Goal: Find specific page/section: Find specific page/section

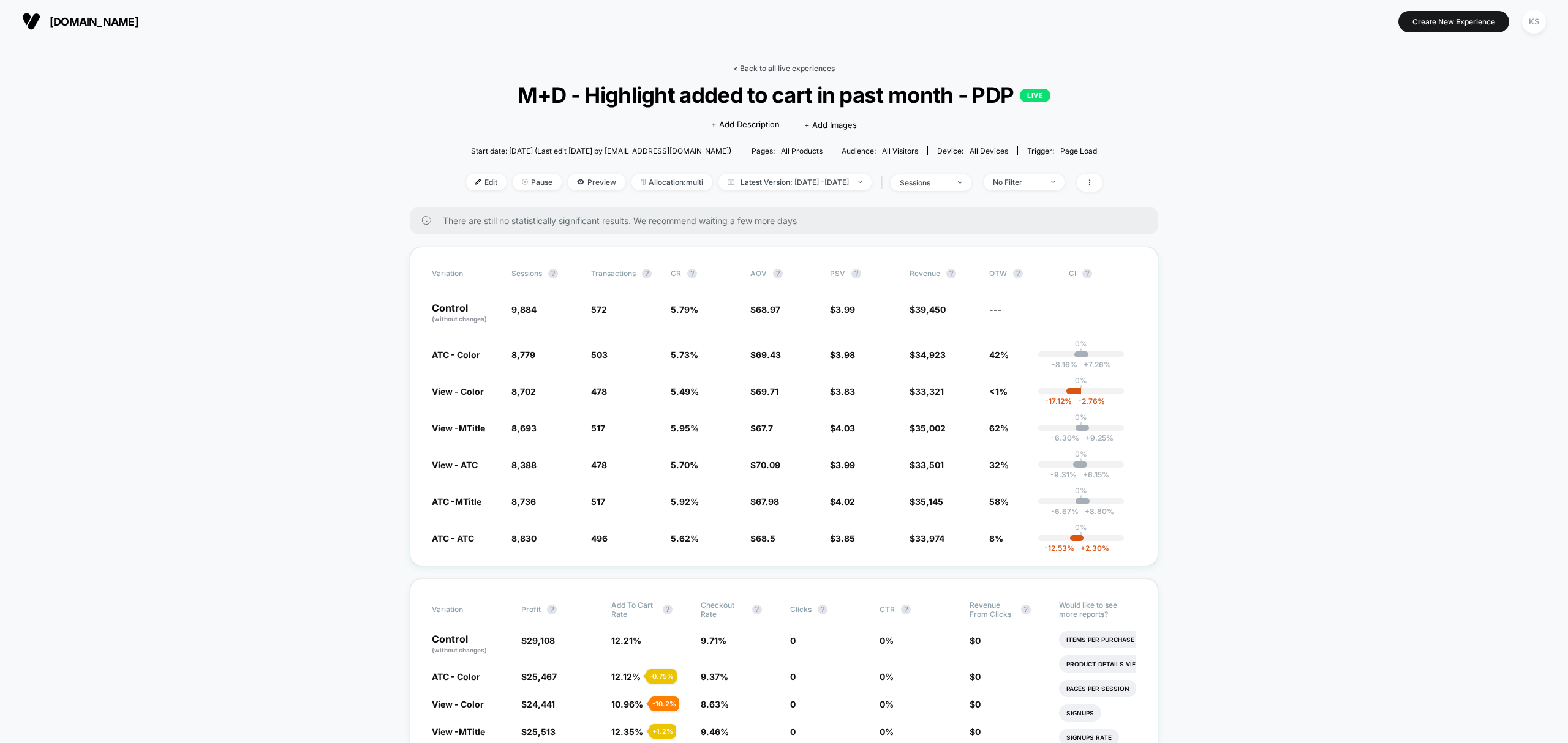
click at [818, 70] on link "< Back to all live experiences" at bounding box center [784, 68] width 102 height 9
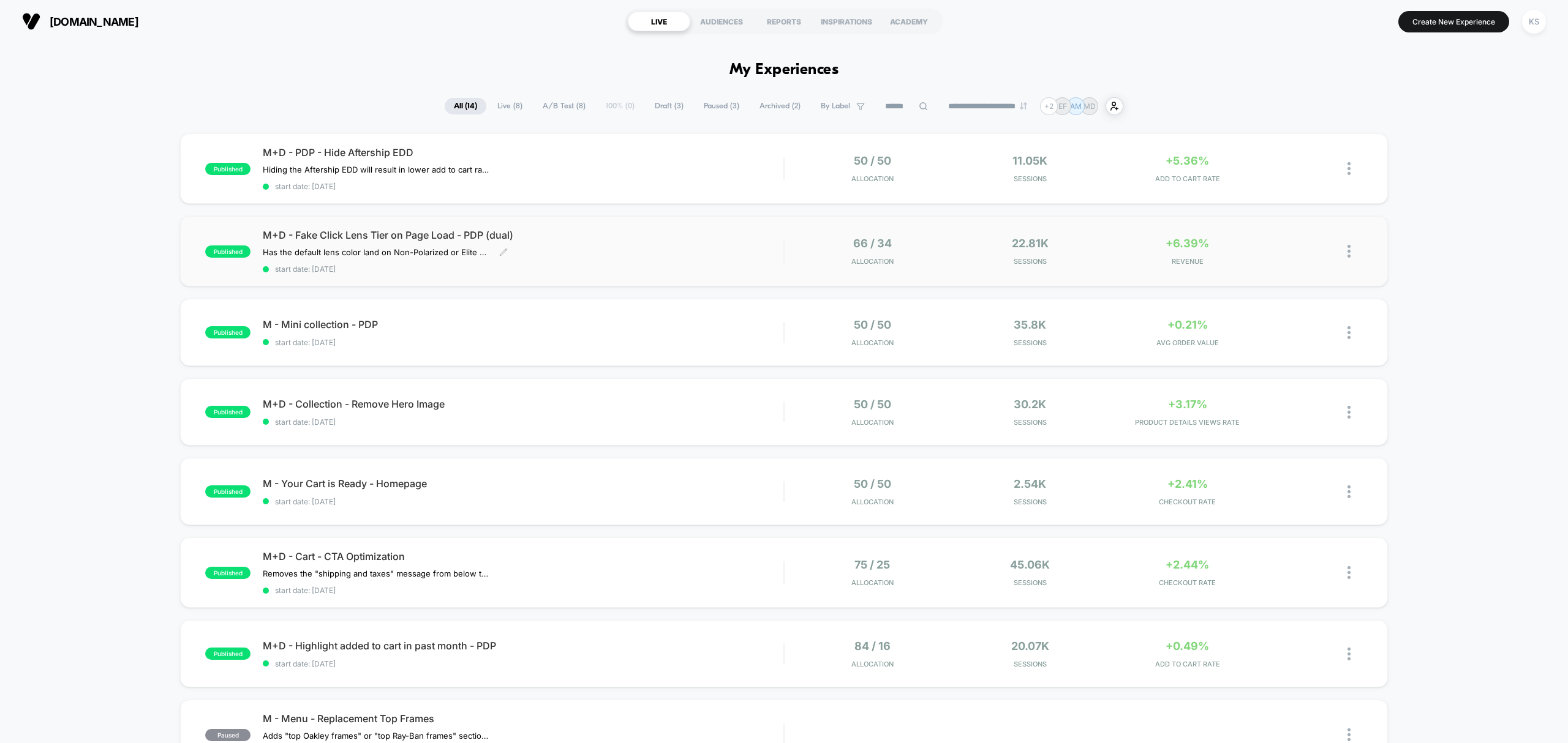
click at [688, 252] on div "M+D - Fake Click Lens Tier on Page Load - PDP (dual) Has the default lens color…" at bounding box center [522, 251] width 520 height 45
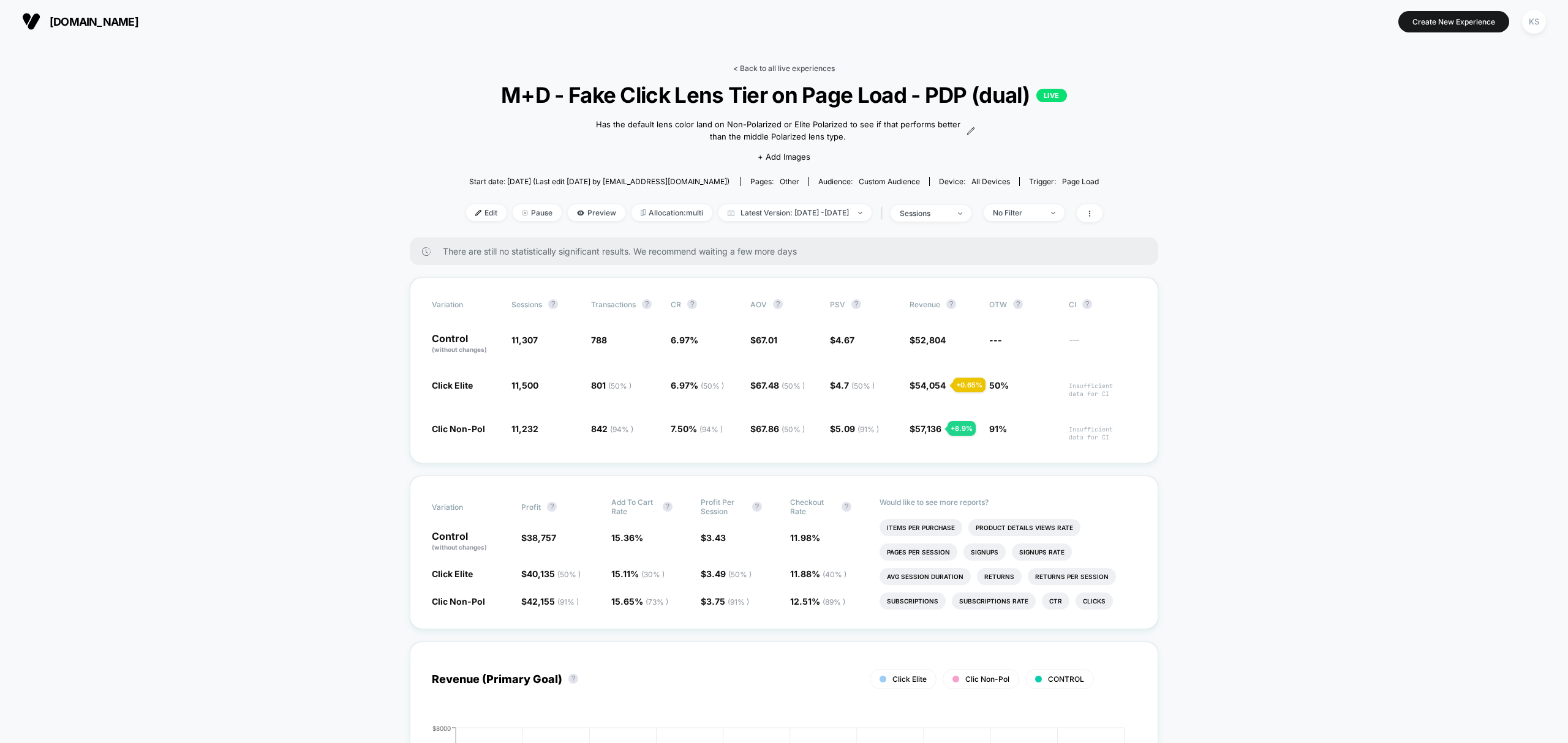
click at [823, 64] on link "< Back to all live experiences" at bounding box center [784, 68] width 102 height 9
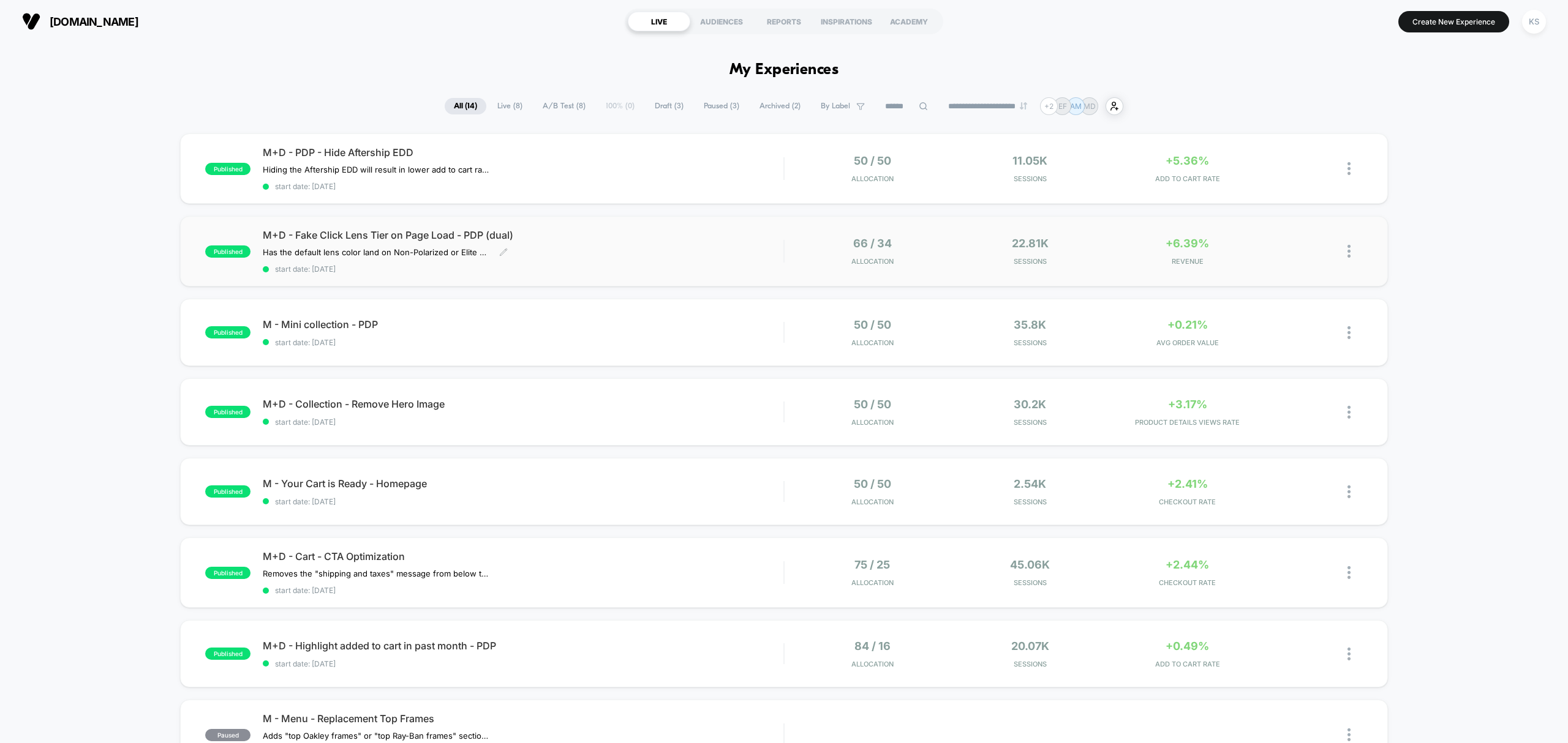
click at [570, 260] on div "M+D - Fake Click Lens Tier on Page Load - PDP (dual) Has the default lens color…" at bounding box center [522, 251] width 520 height 45
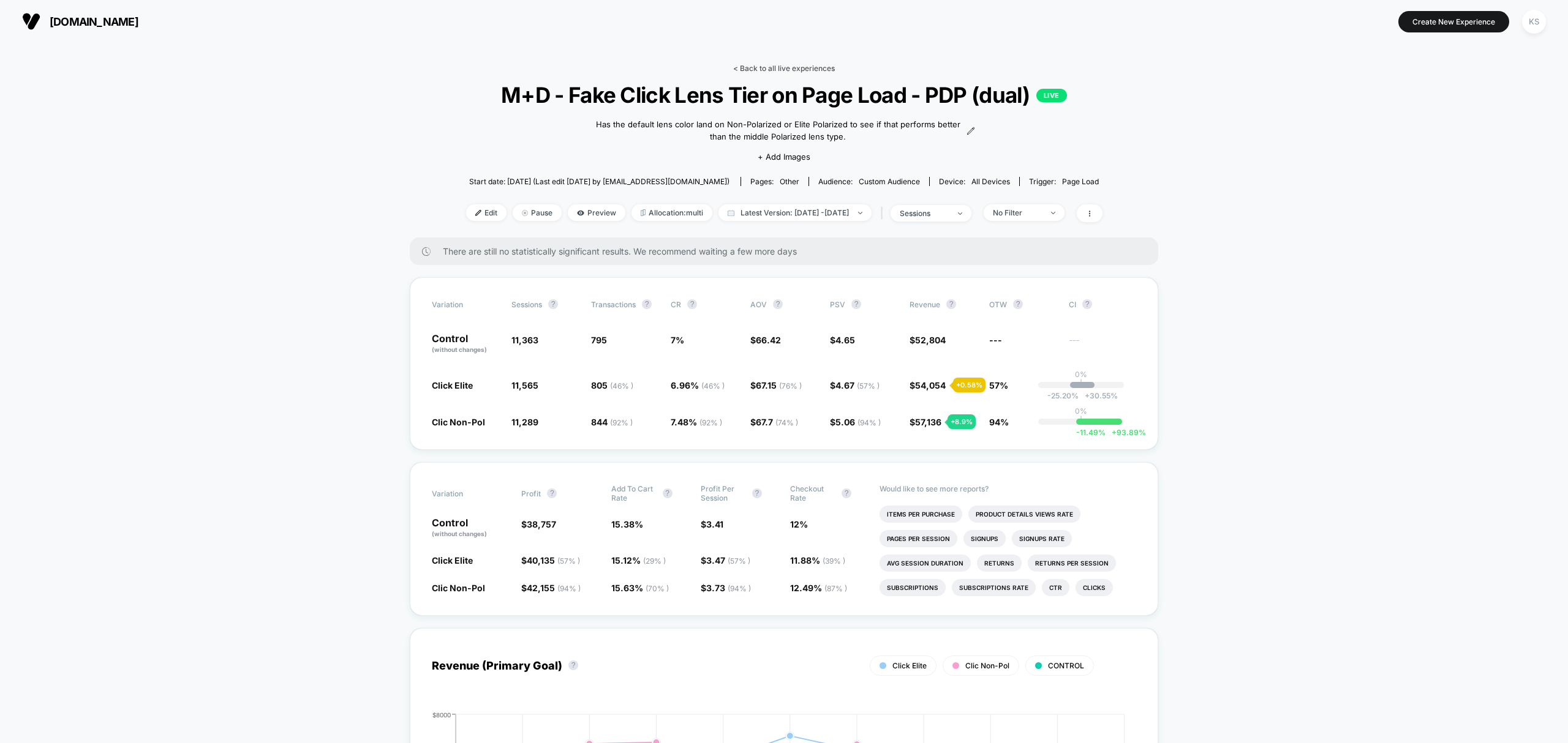
click at [809, 67] on link "< Back to all live experiences" at bounding box center [784, 68] width 102 height 9
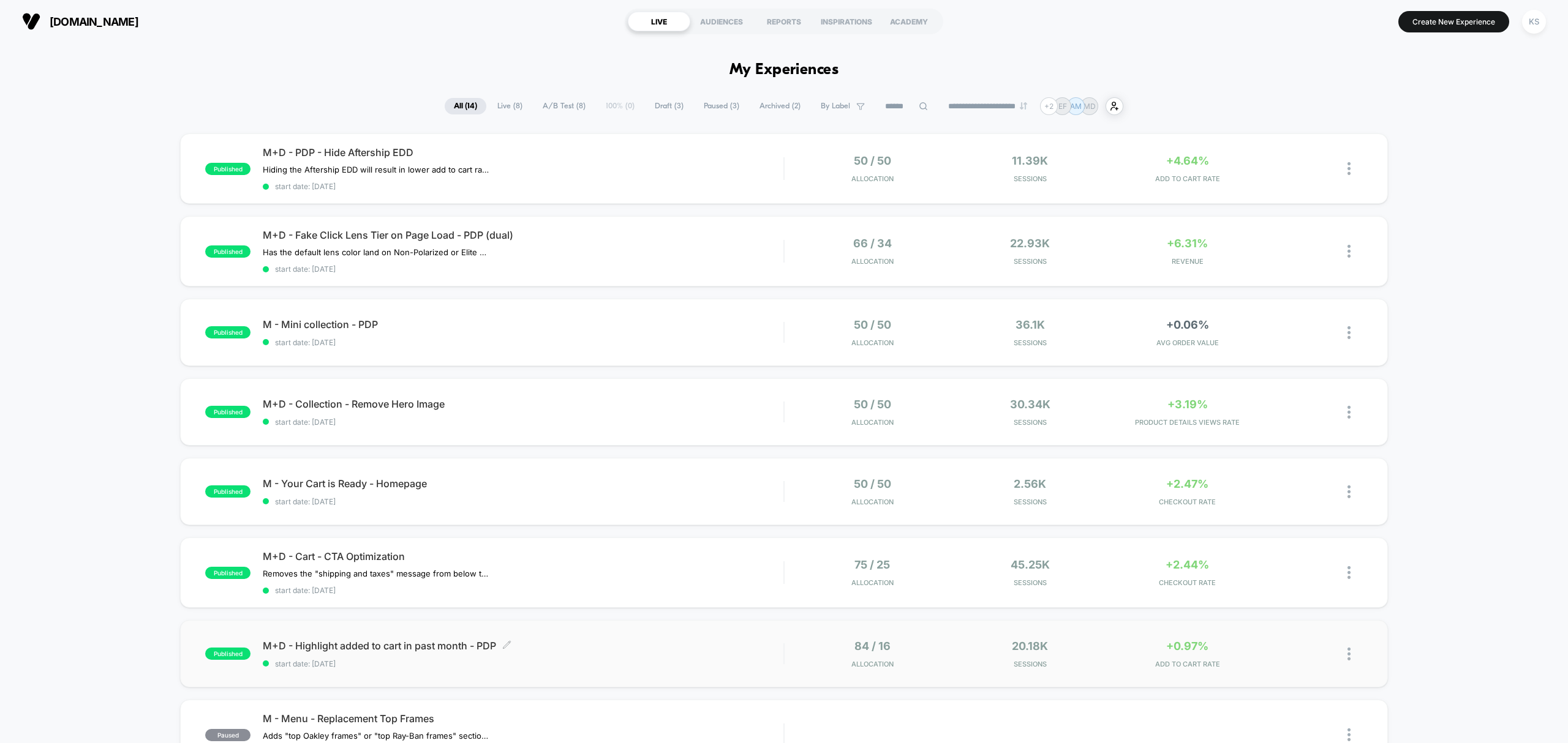
click at [591, 655] on div "M+D - Highlight added to cart in past month - PDP Click to edit experience deta…" at bounding box center [522, 654] width 520 height 29
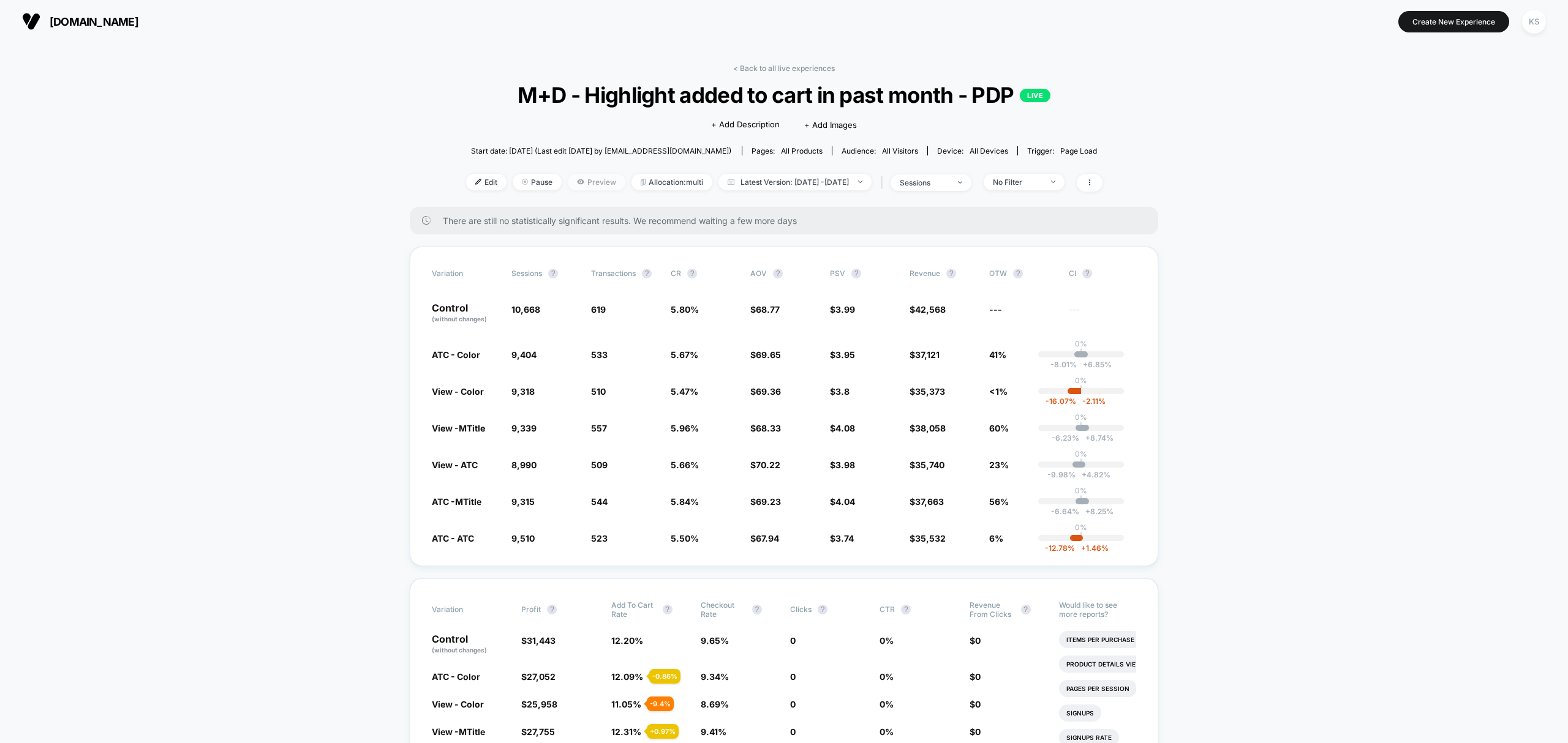
click at [582, 186] on span "Preview" at bounding box center [596, 182] width 57 height 16
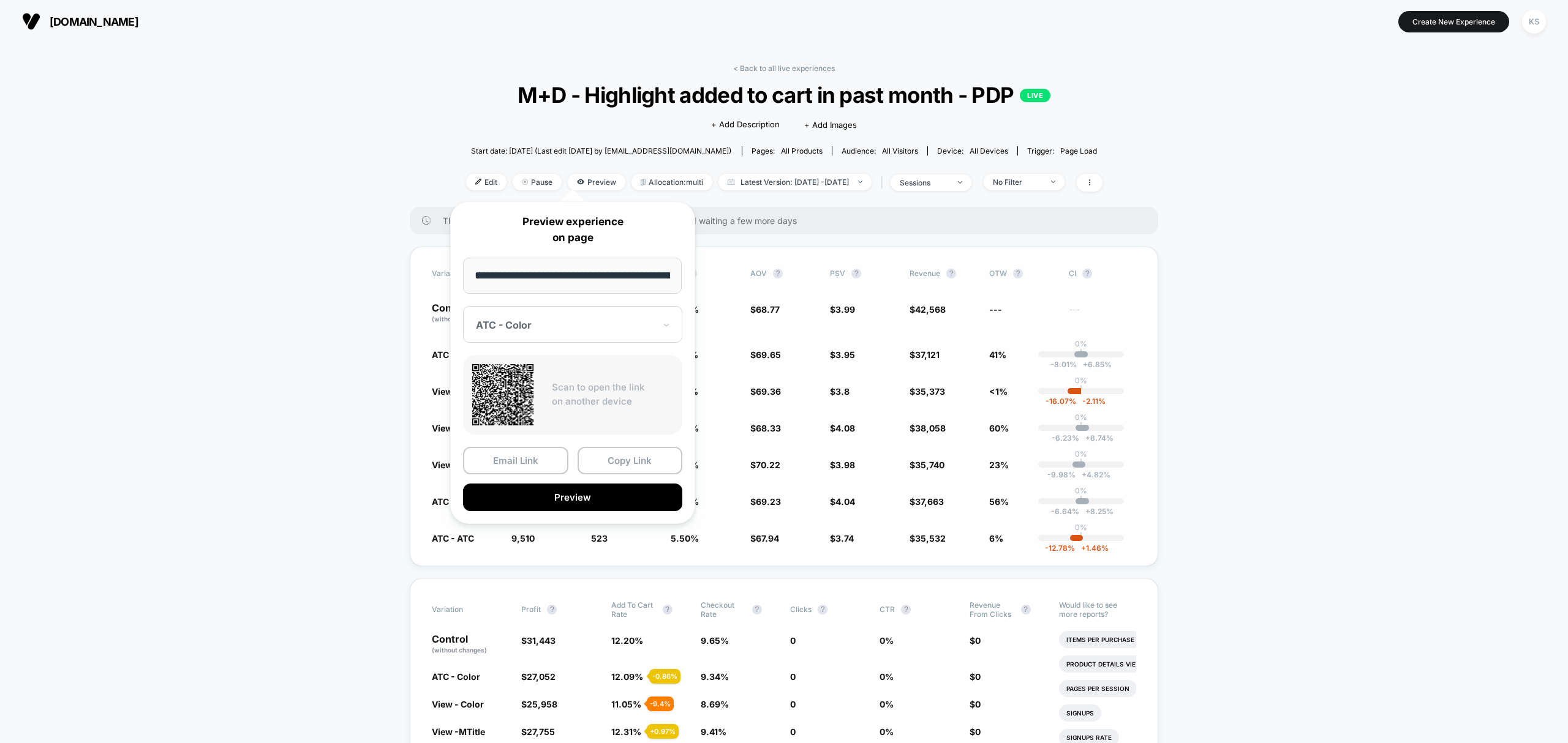
drag, startPoint x: 650, startPoint y: 493, endPoint x: 641, endPoint y: 495, distance: 9.2
click at [641, 495] on button "Preview" at bounding box center [572, 497] width 219 height 28
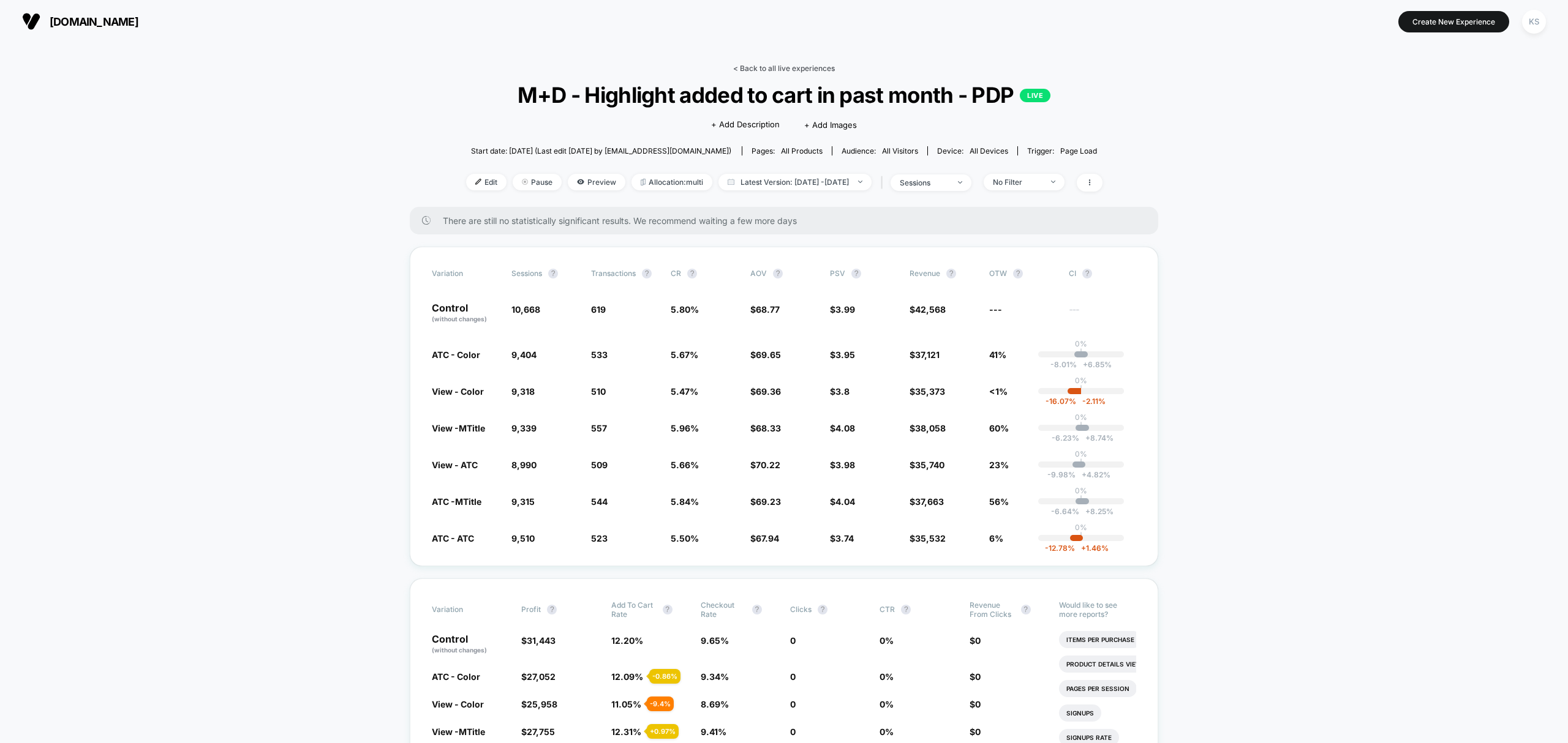
click at [776, 69] on link "< Back to all live experiences" at bounding box center [784, 68] width 102 height 9
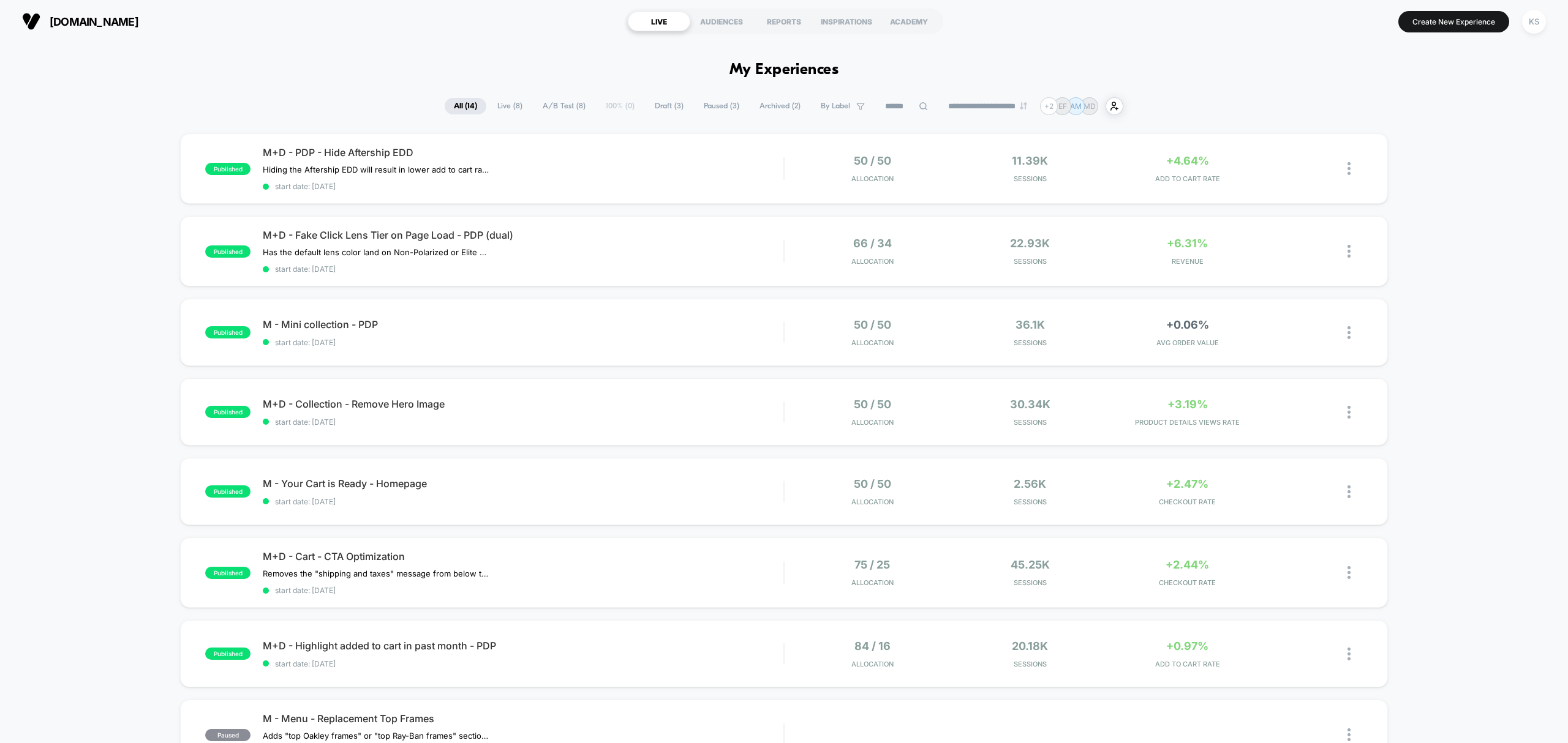
click at [772, 107] on span "Archived ( 2 )" at bounding box center [780, 106] width 59 height 16
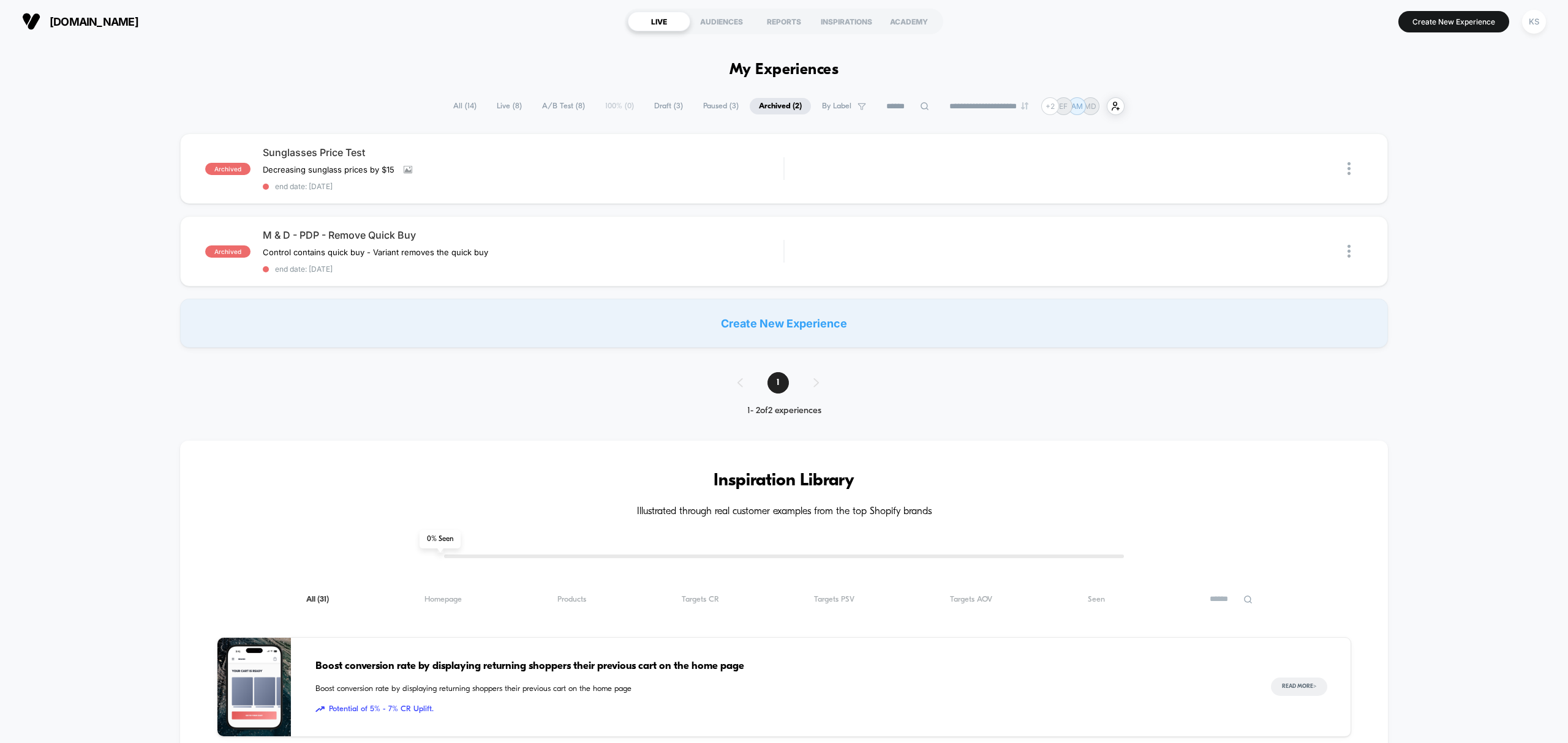
click at [701, 109] on span "Paused ( 3 )" at bounding box center [721, 106] width 54 height 16
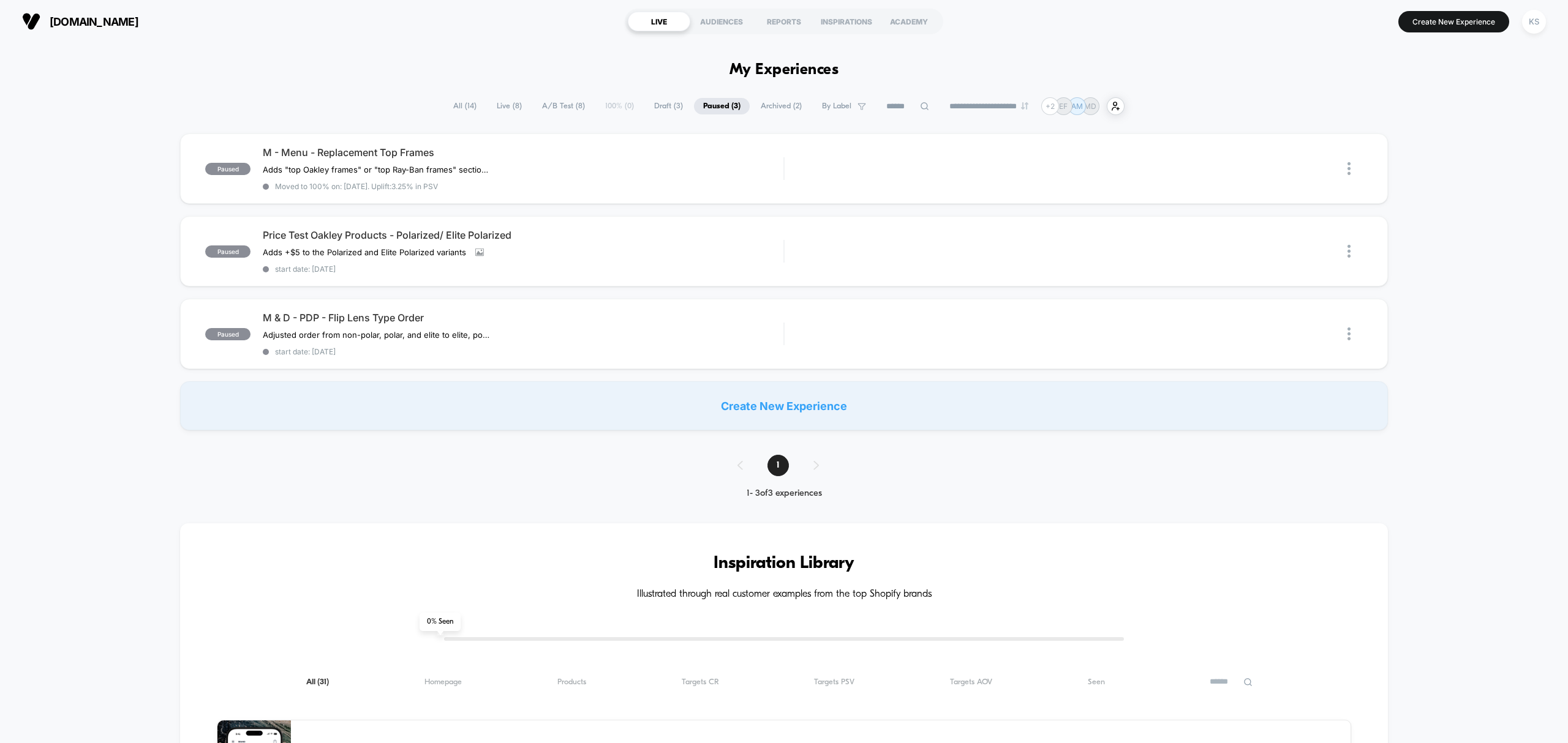
click at [450, 103] on span "All ( 14 )" at bounding box center [465, 106] width 42 height 16
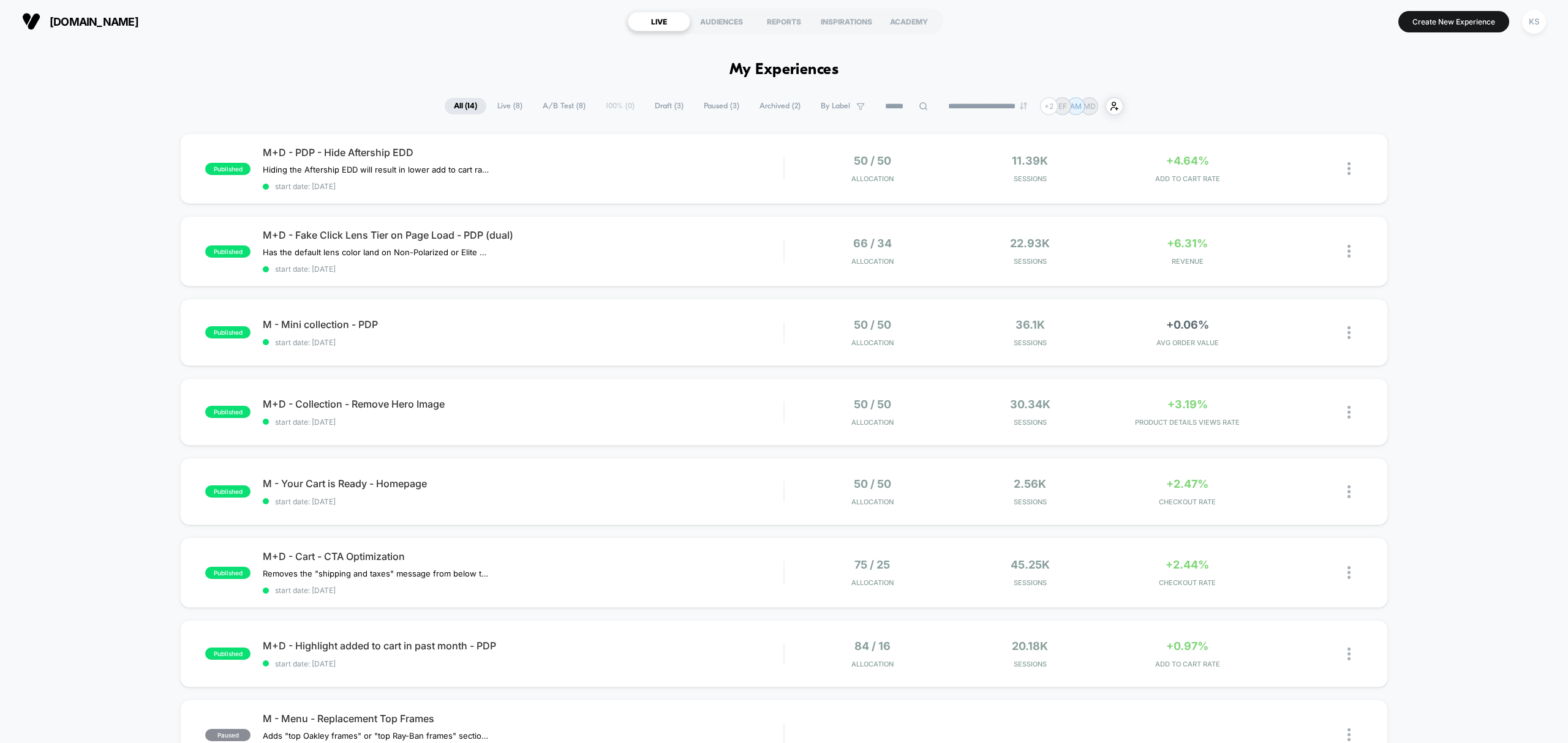
click at [709, 106] on span "Paused ( 3 )" at bounding box center [722, 106] width 54 height 16
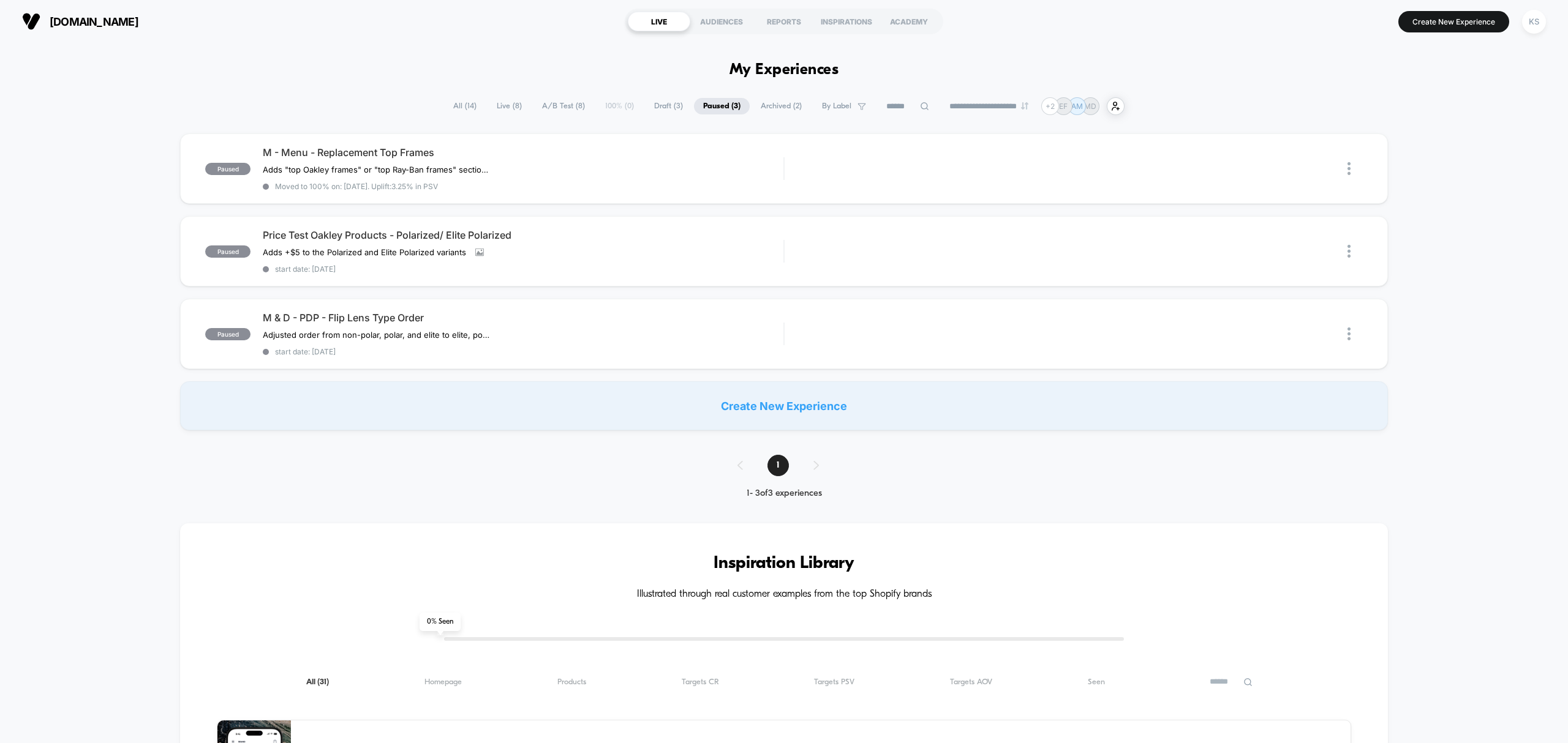
click at [502, 107] on span "Live ( 8 )" at bounding box center [509, 106] width 43 height 16
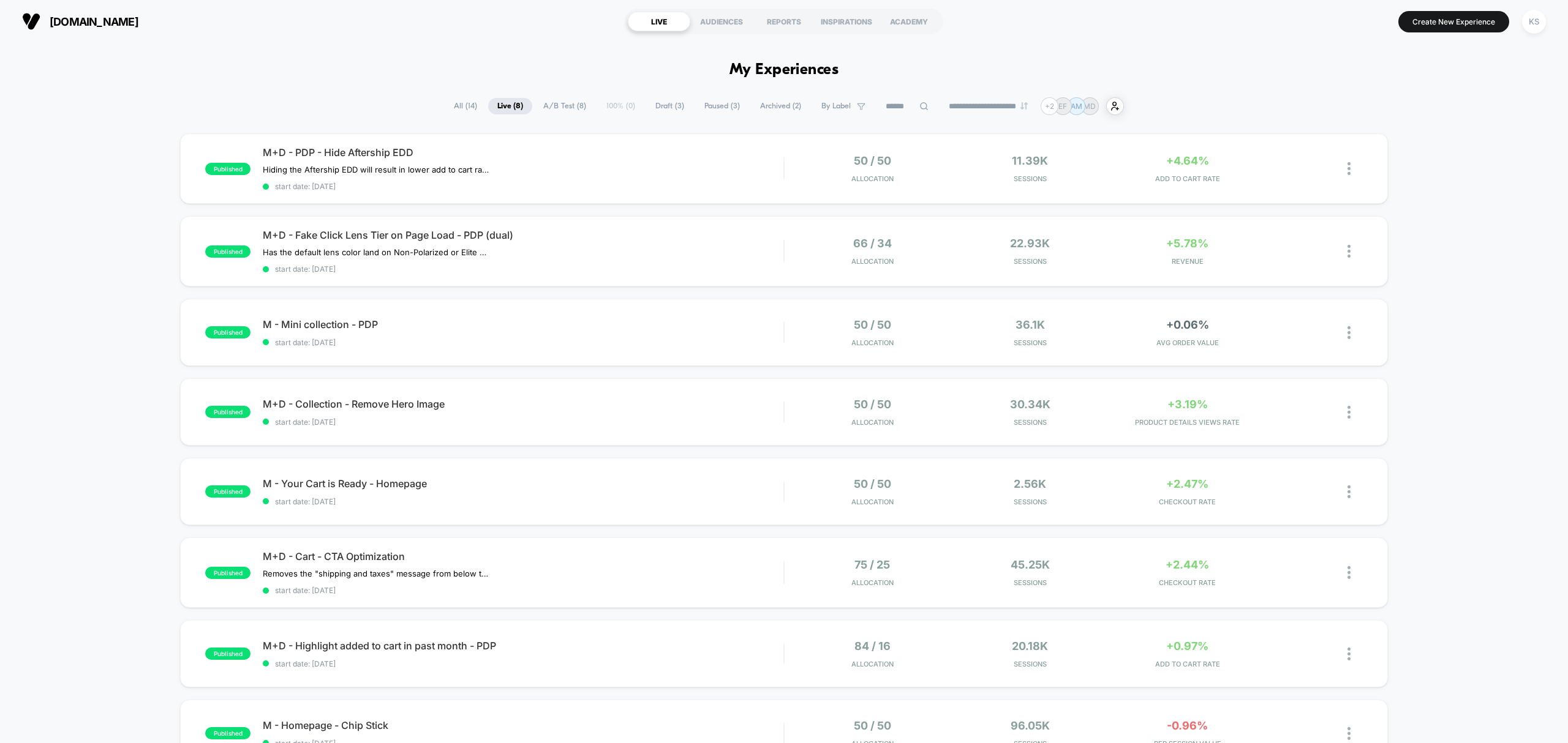
click at [777, 102] on span "Archived ( 2 )" at bounding box center [780, 106] width 59 height 16
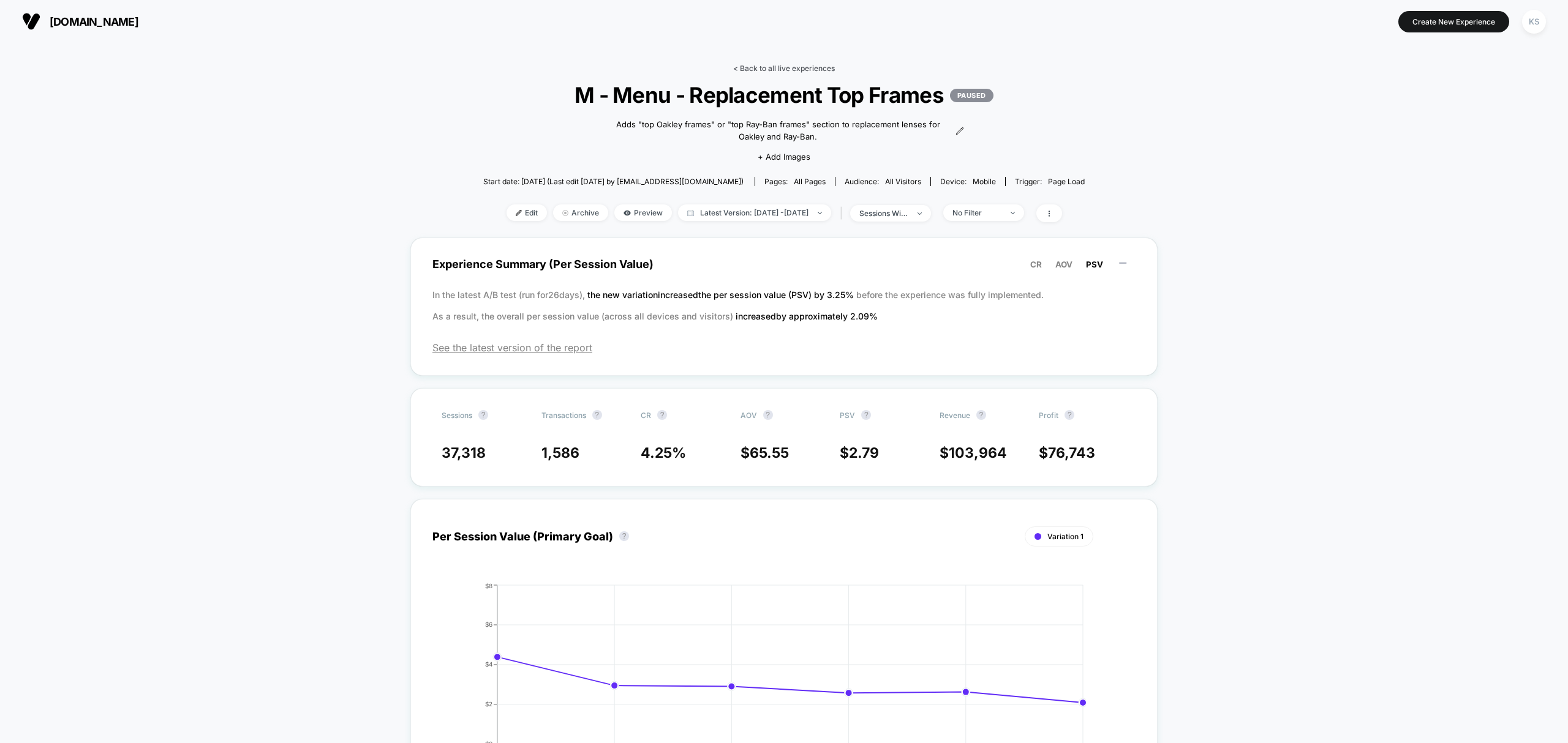
click at [796, 69] on link "< Back to all live experiences" at bounding box center [784, 68] width 102 height 9
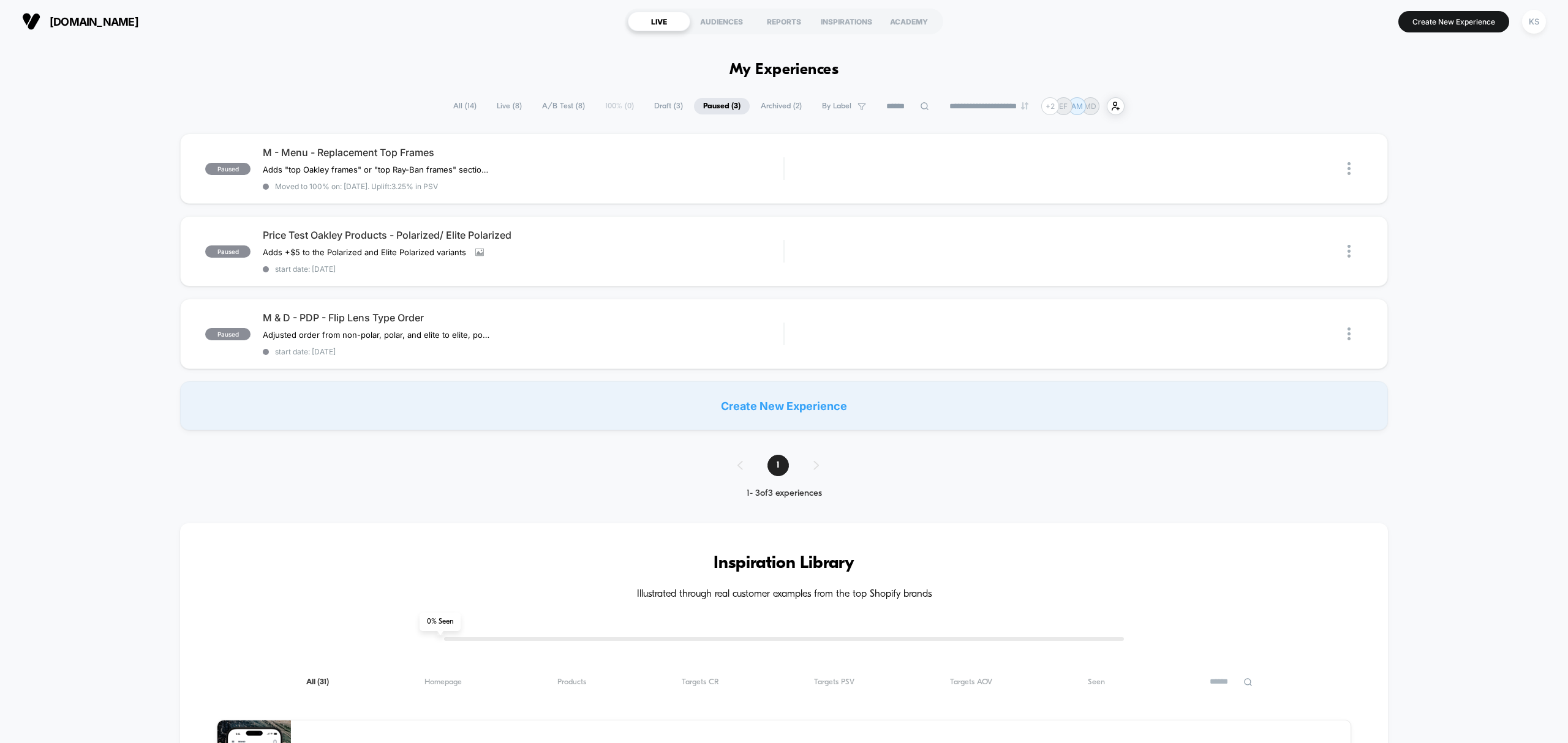
click at [456, 109] on span "All ( 14 )" at bounding box center [465, 106] width 42 height 16
